Goal: Task Accomplishment & Management: Use online tool/utility

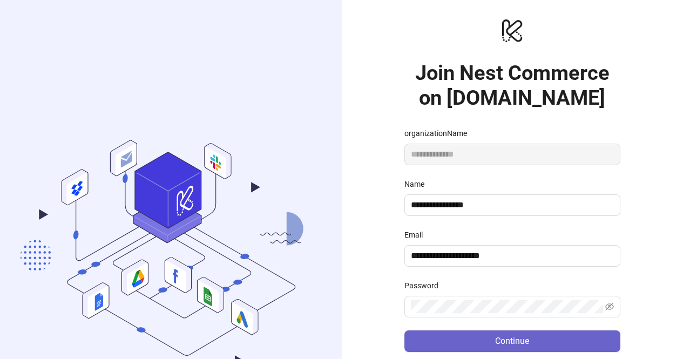
click at [458, 338] on button "Continue" at bounding box center [512, 341] width 216 height 22
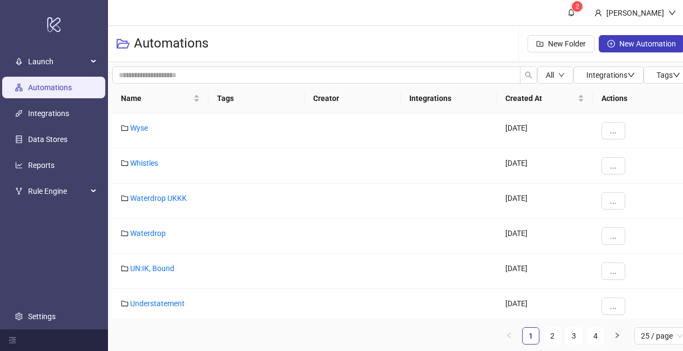
scroll to position [8, 0]
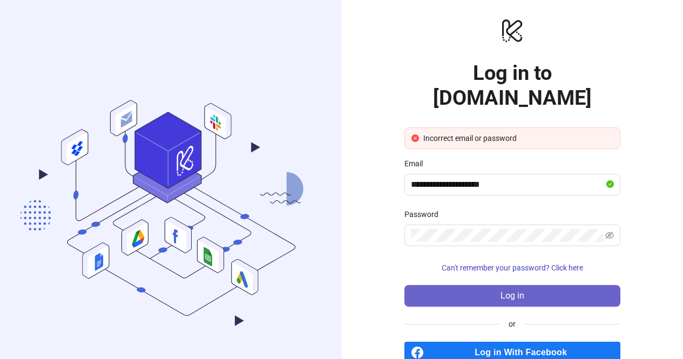
click at [480, 285] on button "Log in" at bounding box center [512, 296] width 216 height 22
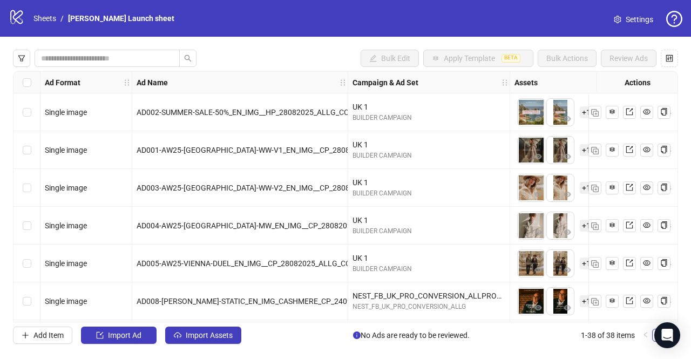
click at [22, 23] on icon at bounding box center [16, 17] width 12 height 14
click at [41, 19] on link "Sheets" at bounding box center [44, 18] width 27 height 12
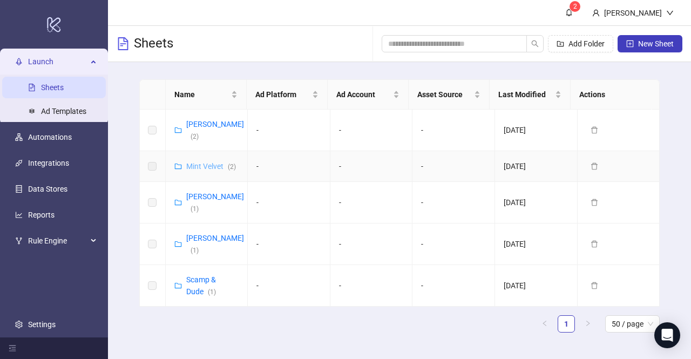
click at [208, 168] on link "Mint Velvet ( 2 )" at bounding box center [211, 166] width 50 height 9
